Goal: Information Seeking & Learning: Find specific fact

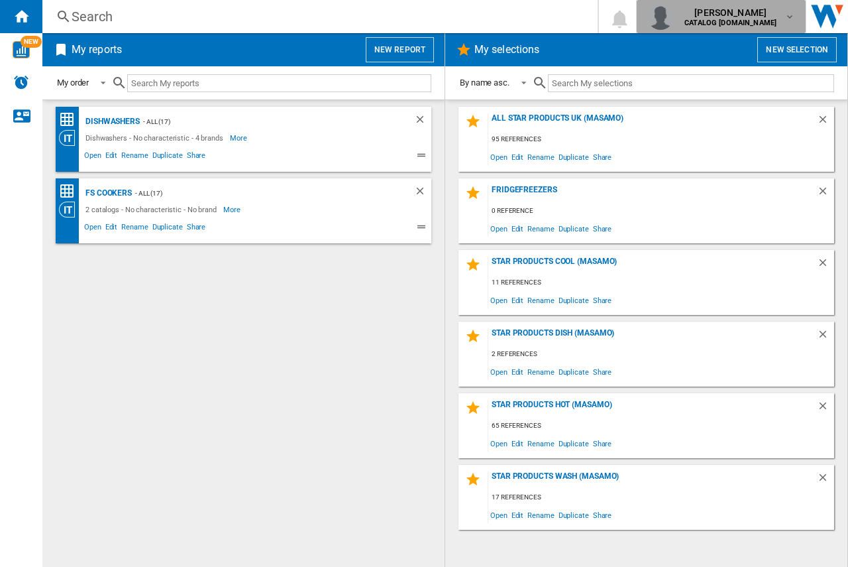
click at [795, 15] on md-icon "button" at bounding box center [790, 16] width 11 height 11
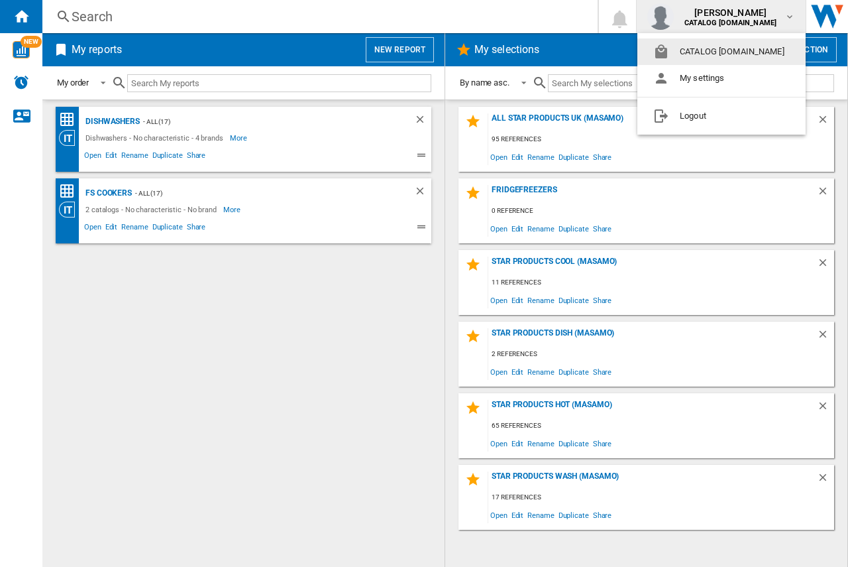
click at [256, 58] on md-backdrop at bounding box center [424, 283] width 848 height 567
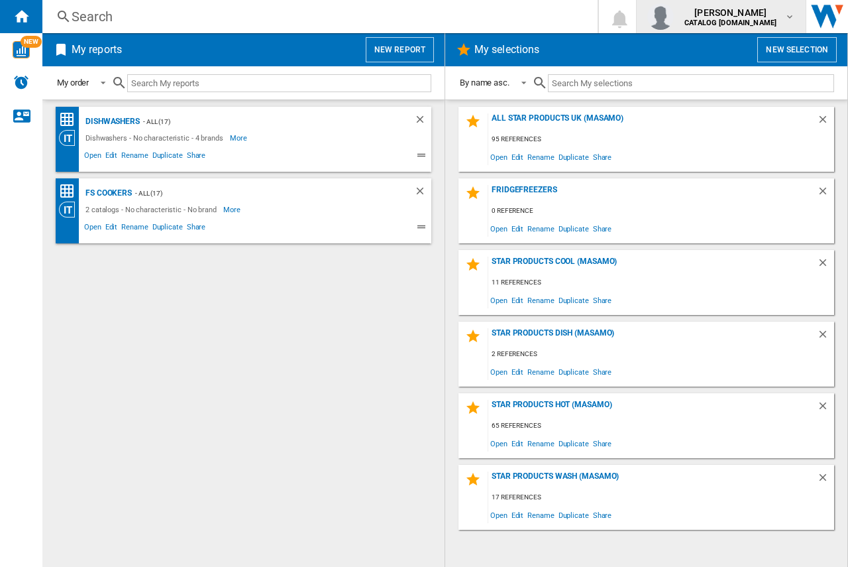
click at [743, 24] on b "CATALOG [DOMAIN_NAME]" at bounding box center [731, 23] width 92 height 9
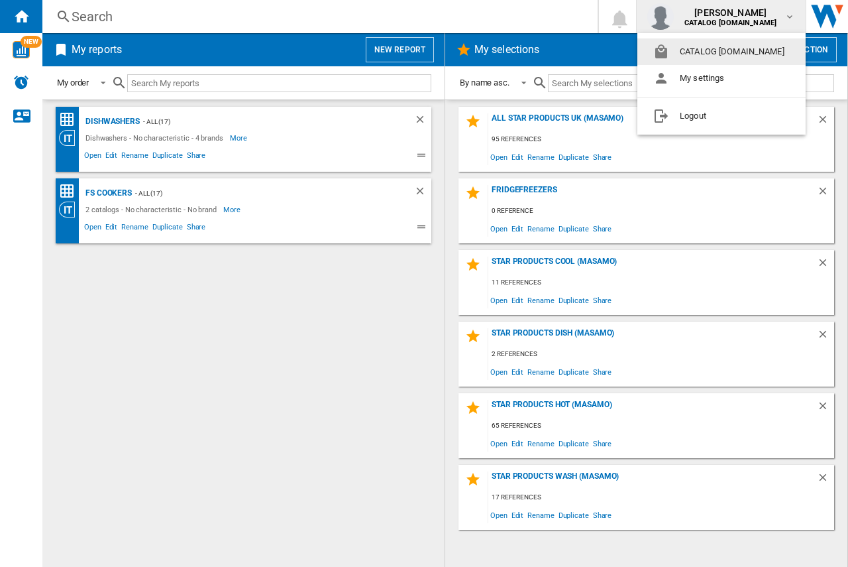
click at [730, 52] on button "CATALOG [DOMAIN_NAME]" at bounding box center [722, 51] width 168 height 27
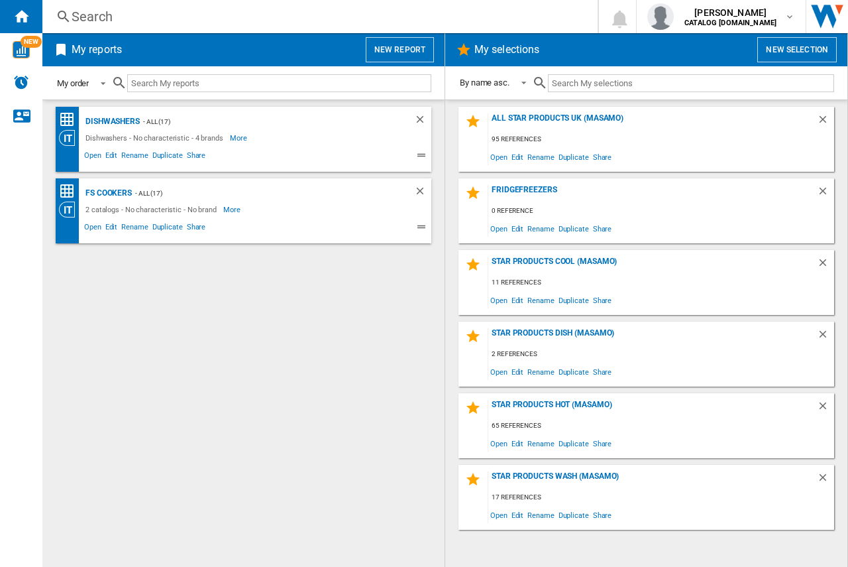
click at [105, 81] on span at bounding box center [99, 82] width 16 height 12
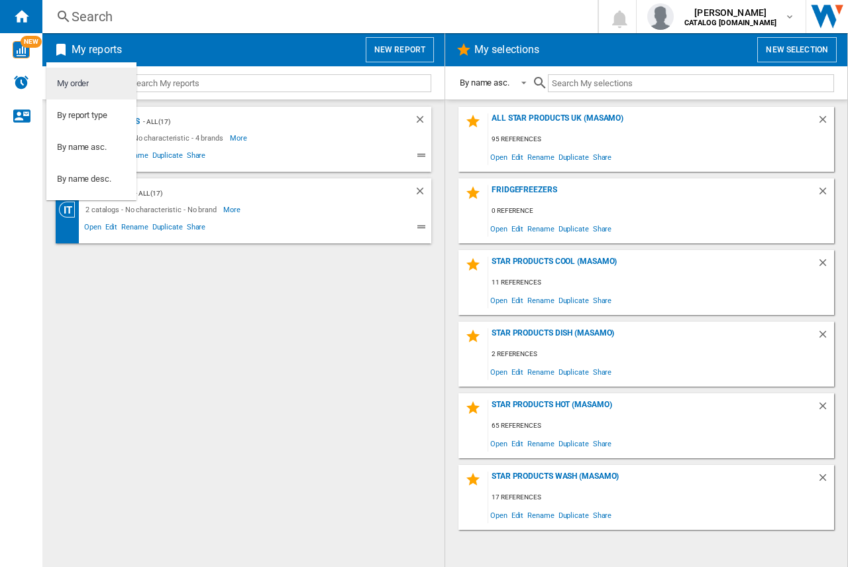
click at [105, 81] on md-option "My order" at bounding box center [91, 84] width 90 height 32
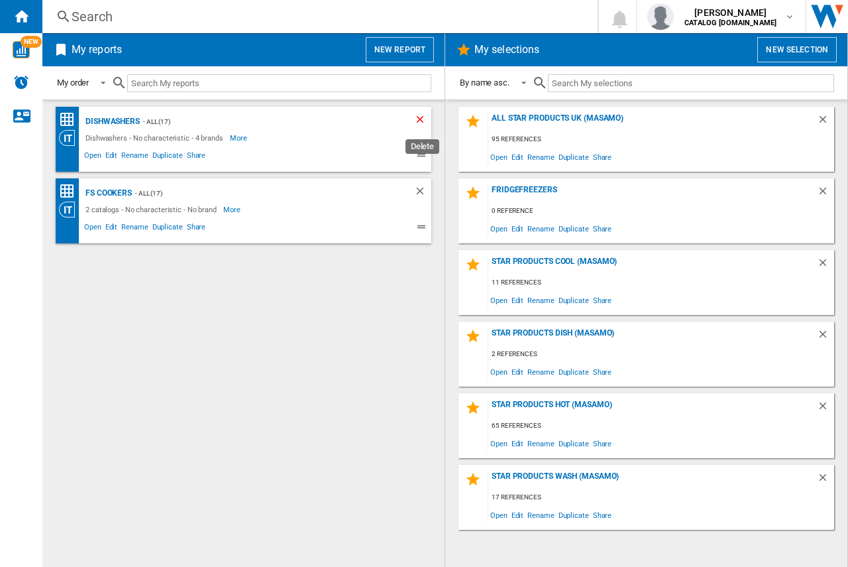
click at [425, 117] on ng-md-icon "Delete" at bounding box center [422, 121] width 16 height 16
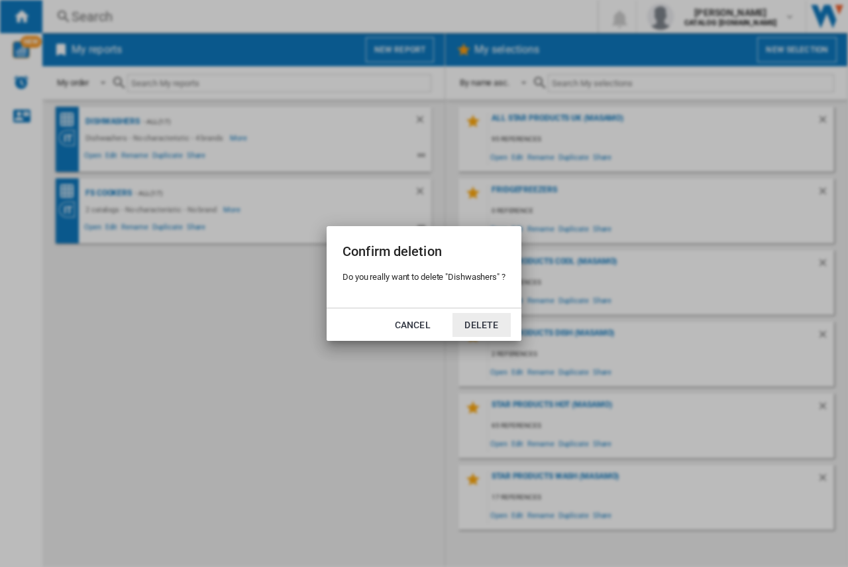
click at [483, 321] on button "Delete" at bounding box center [482, 325] width 58 height 24
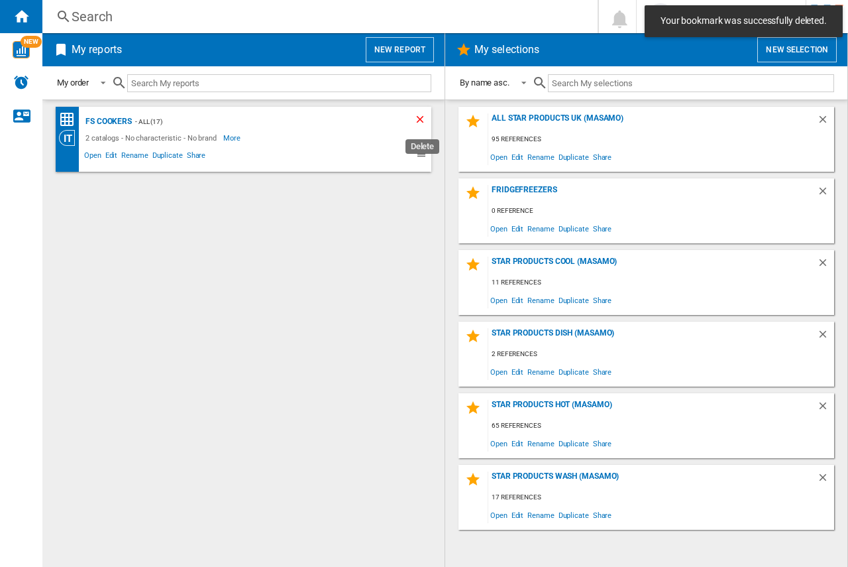
click at [417, 123] on ng-md-icon "Delete" at bounding box center [422, 121] width 16 height 16
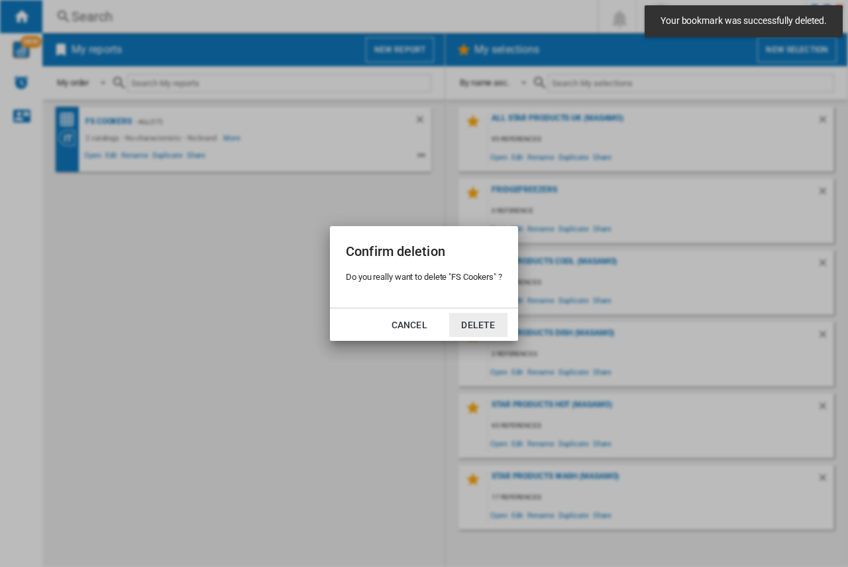
click at [484, 325] on button "Delete" at bounding box center [478, 325] width 58 height 24
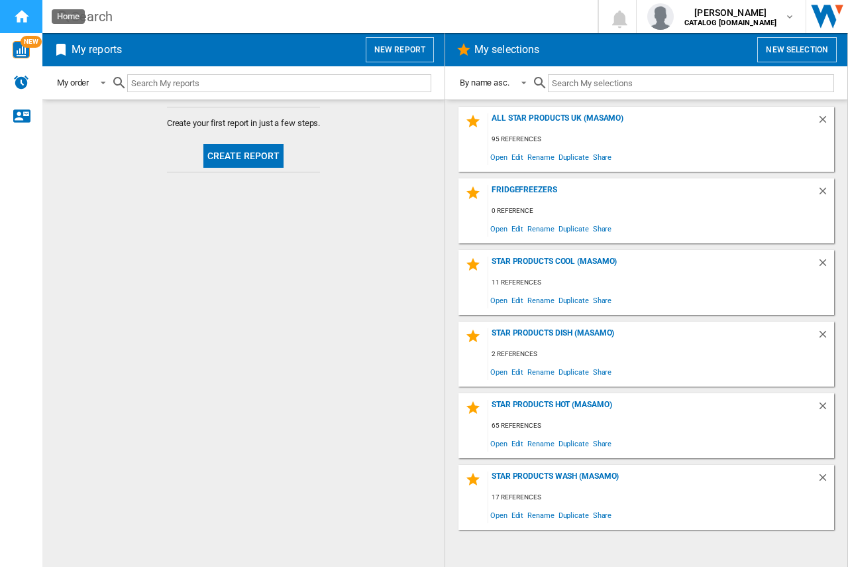
click at [21, 17] on ng-md-icon "Home" at bounding box center [21, 16] width 16 height 16
click at [115, 11] on div "Search" at bounding box center [318, 16] width 492 height 19
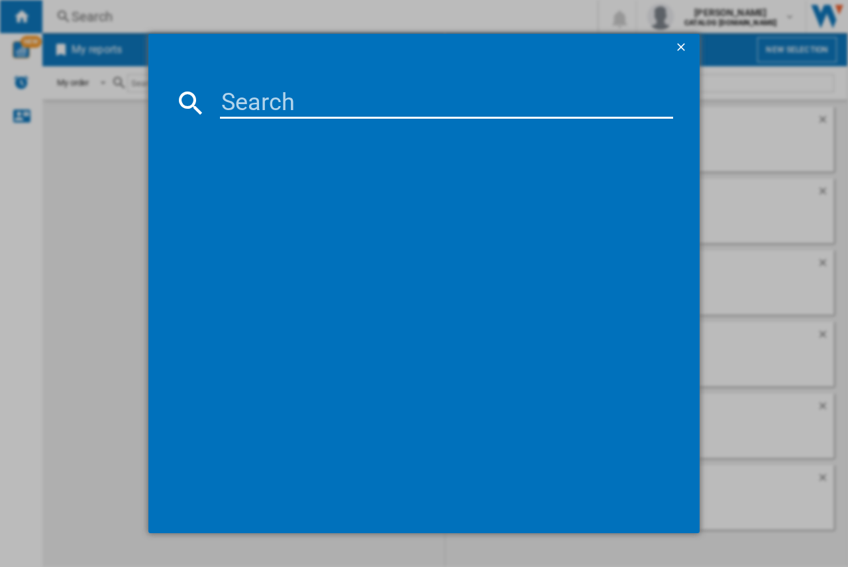
click at [256, 103] on input at bounding box center [446, 103] width 453 height 32
type input "dce731110m"
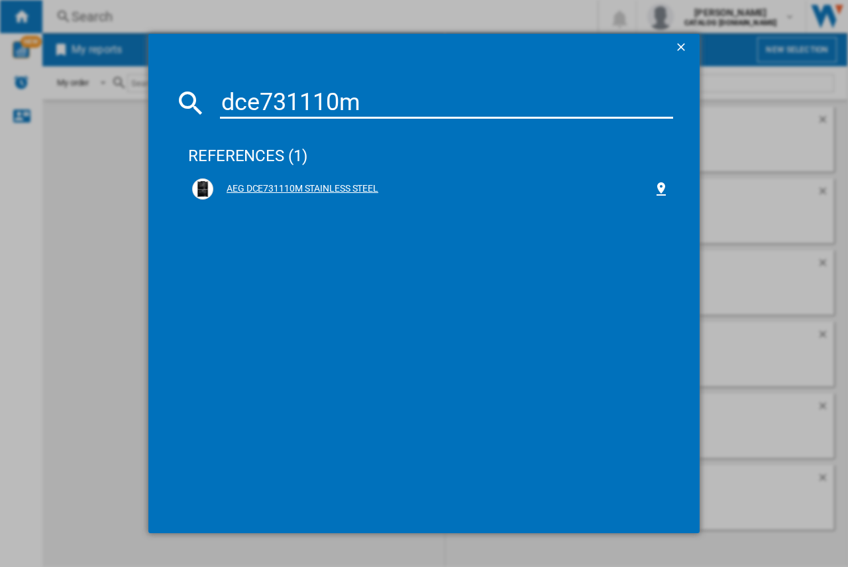
click at [279, 182] on div "AEG DCE731110M STAINLESS STEEL" at bounding box center [433, 188] width 440 height 13
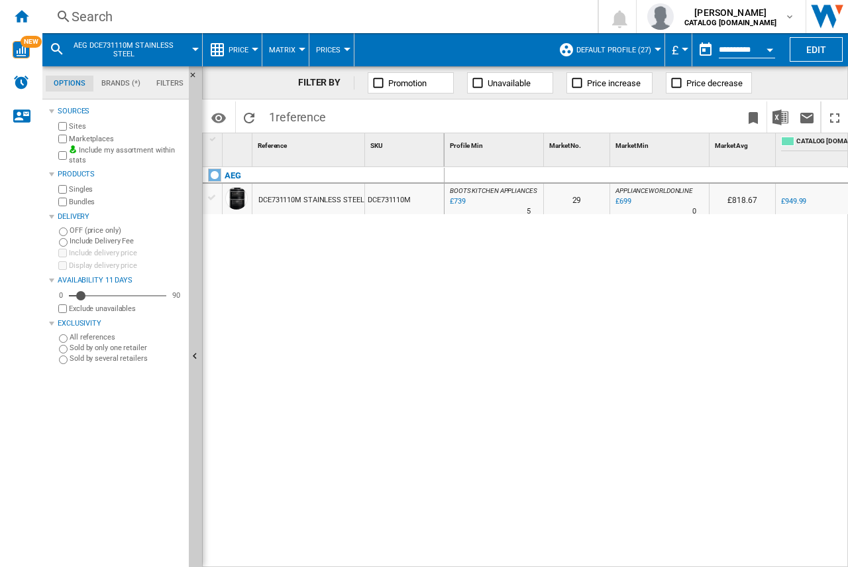
click at [650, 46] on button "Default profile (27)" at bounding box center [618, 49] width 82 height 33
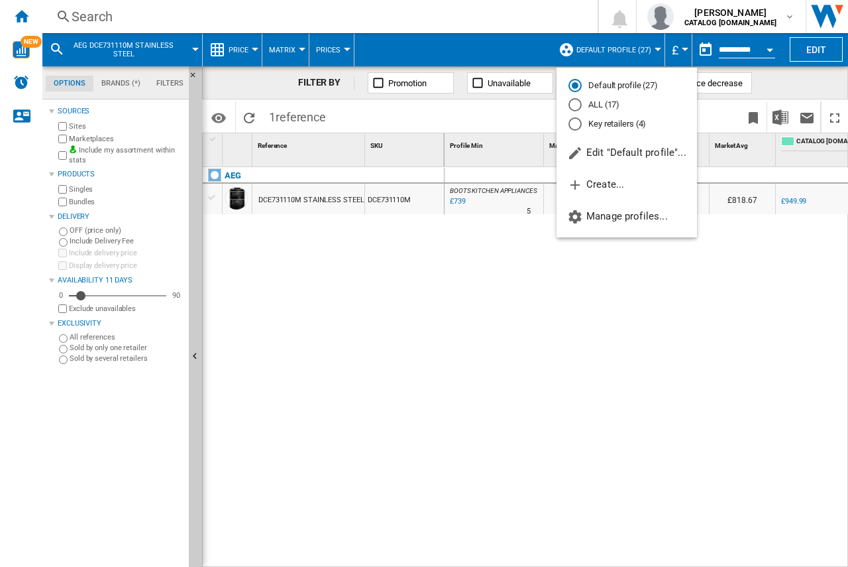
drag, startPoint x: 323, startPoint y: 201, endPoint x: 296, endPoint y: 233, distance: 41.8
click at [296, 233] on md-backdrop at bounding box center [424, 283] width 848 height 567
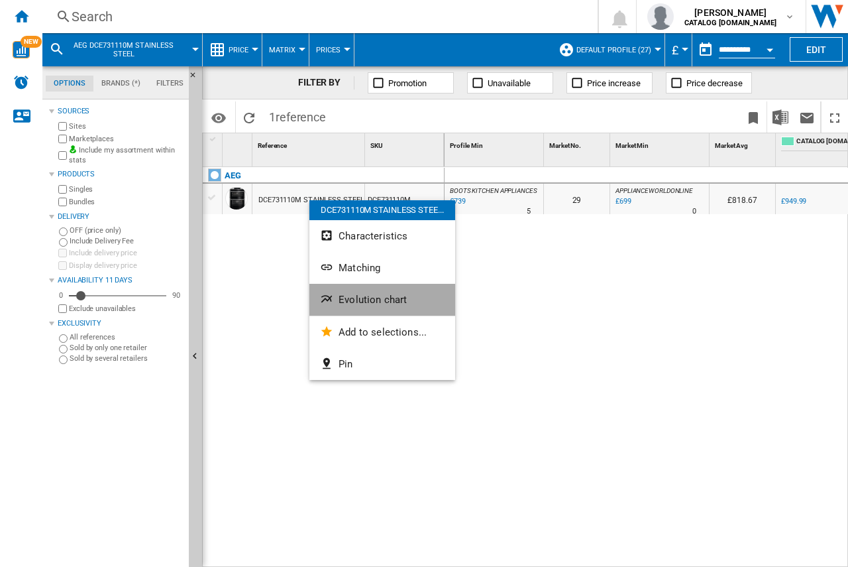
click at [353, 299] on span "Evolution chart" at bounding box center [373, 300] width 68 height 12
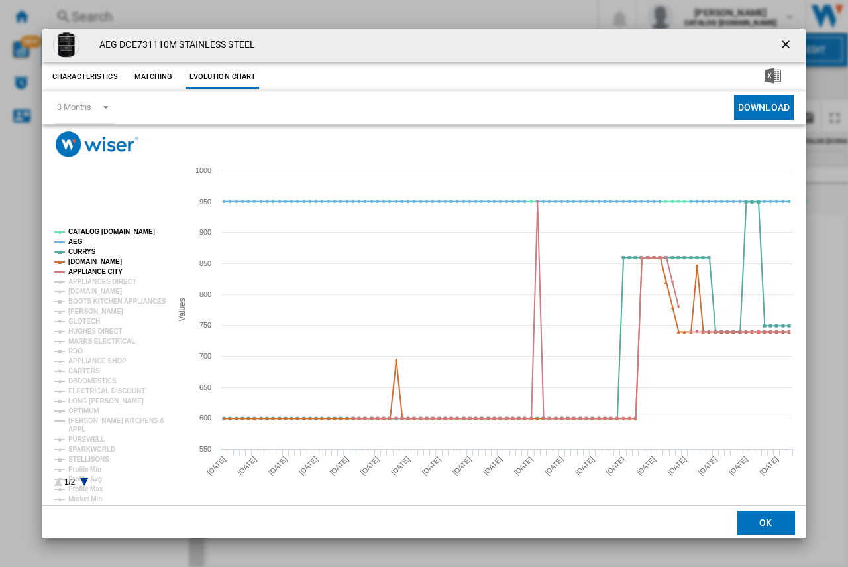
click at [787, 40] on ng-md-icon "getI18NText('BUTTONS.CLOSE_DIALOG')" at bounding box center [787, 46] width 16 height 16
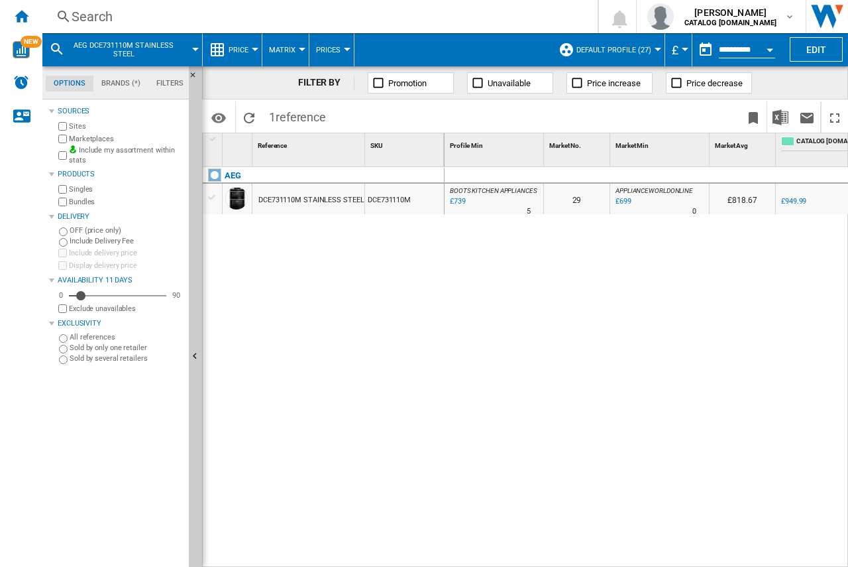
click at [604, 46] on span "Default profile (27)" at bounding box center [614, 50] width 75 height 9
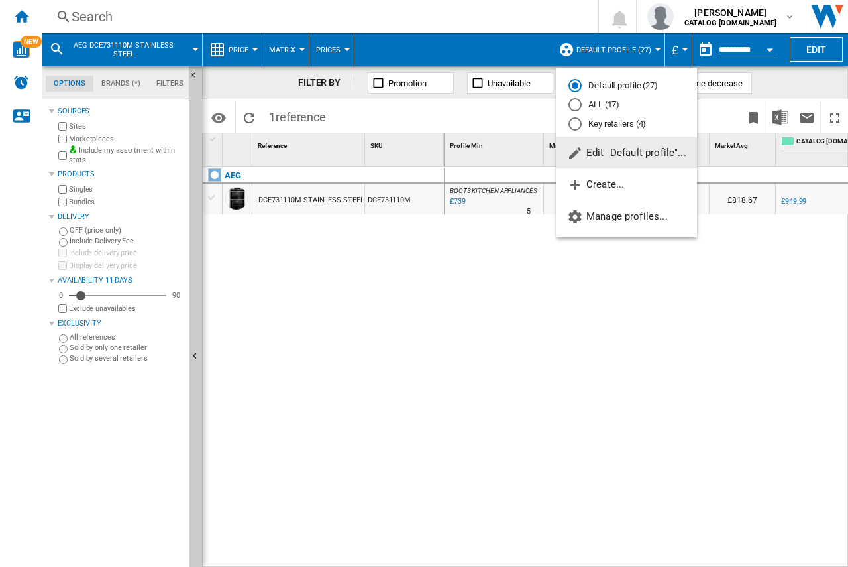
click at [607, 149] on span "Edit "Default profile"..." at bounding box center [626, 152] width 119 height 12
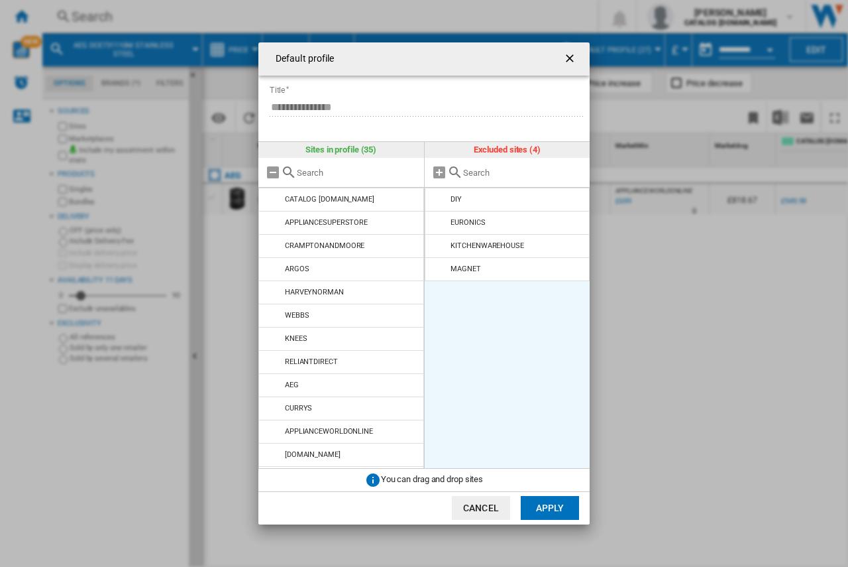
click at [546, 511] on button "Apply" at bounding box center [550, 508] width 58 height 24
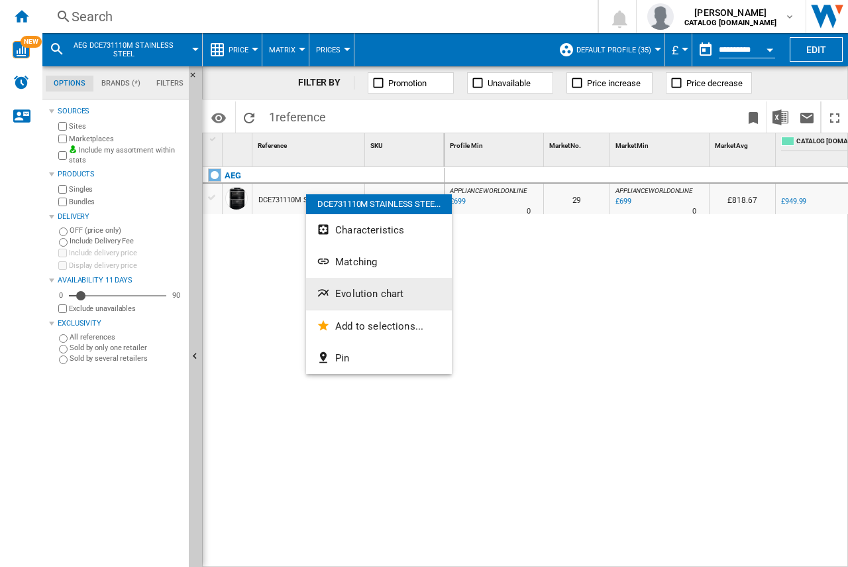
click at [354, 299] on span "Evolution chart" at bounding box center [369, 294] width 68 height 12
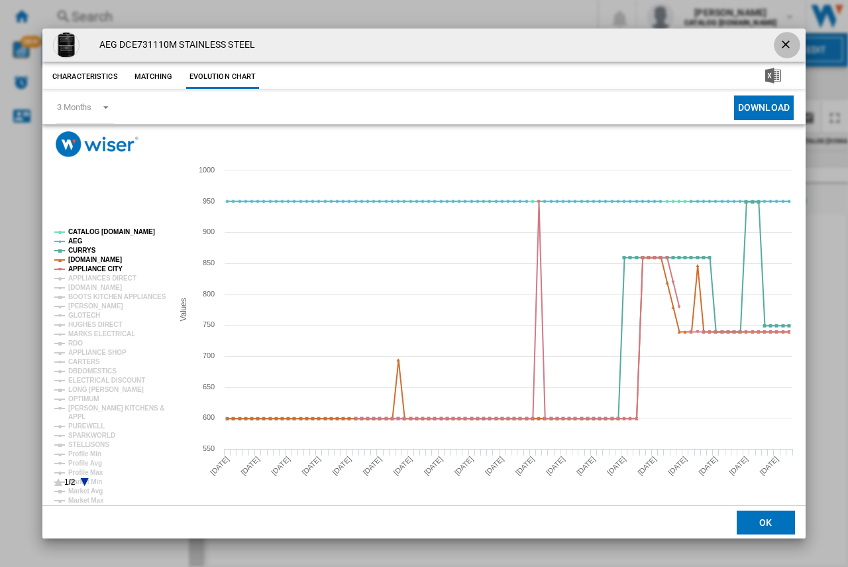
click at [789, 44] on ng-md-icon "getI18NText('BUTTONS.CLOSE_DIALOG')" at bounding box center [787, 46] width 16 height 16
